Goal: Go to known website: Access a specific website the user already knows

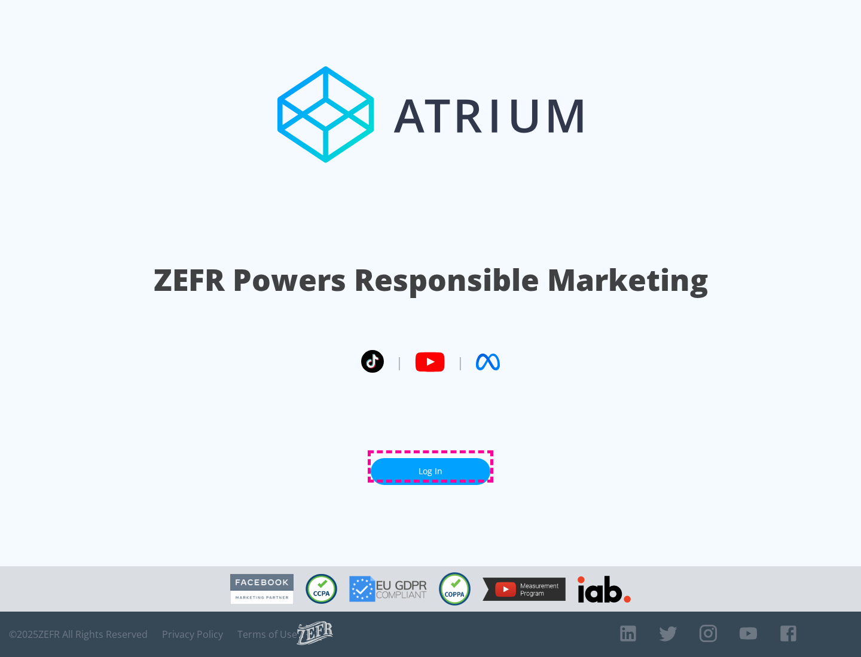
click at [430, 467] on link "Log In" at bounding box center [431, 471] width 120 height 27
